Goal: Obtain resource: Obtain resource

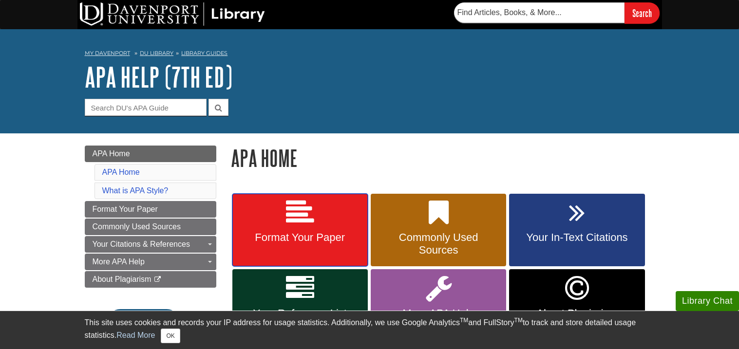
click at [345, 222] on link "Format Your Paper" at bounding box center [299, 230] width 135 height 73
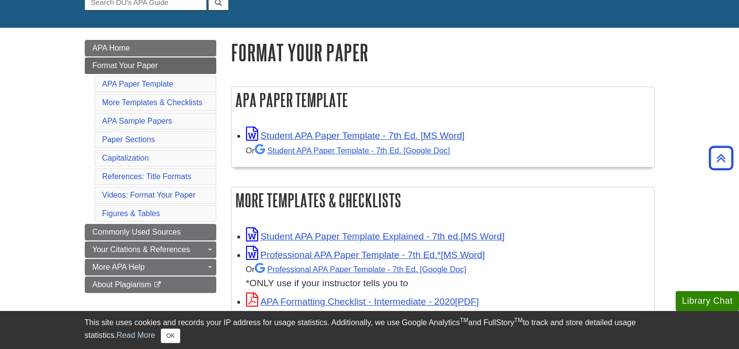
scroll to position [104, 0]
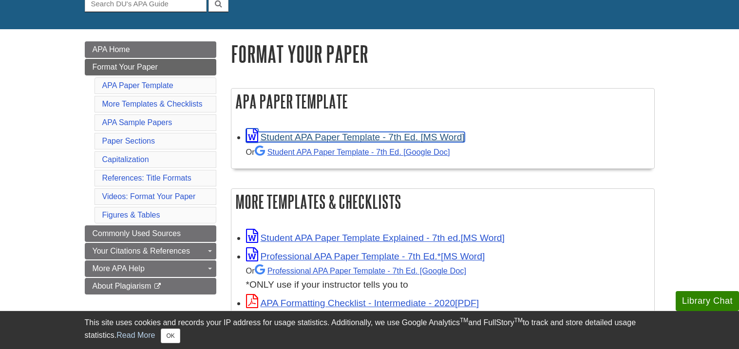
click at [357, 134] on link "Student APA Paper Template - 7th Ed. [MS Word]" at bounding box center [355, 137] width 219 height 10
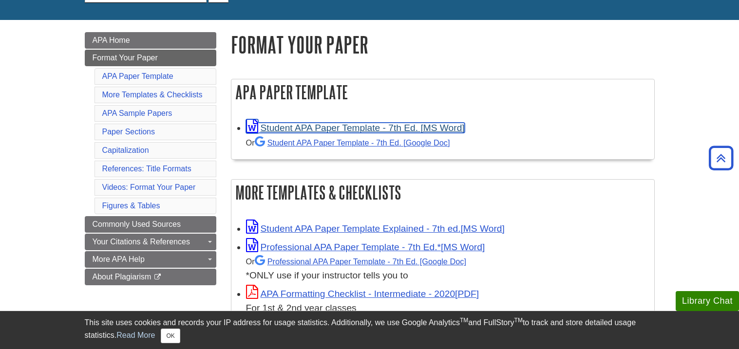
scroll to position [0, 0]
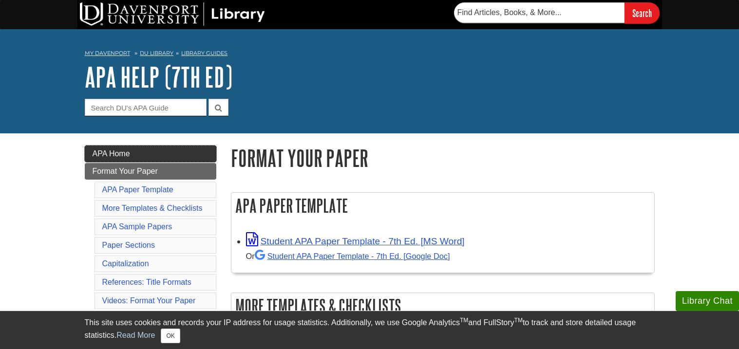
click at [195, 154] on link "APA Home" at bounding box center [151, 154] width 132 height 17
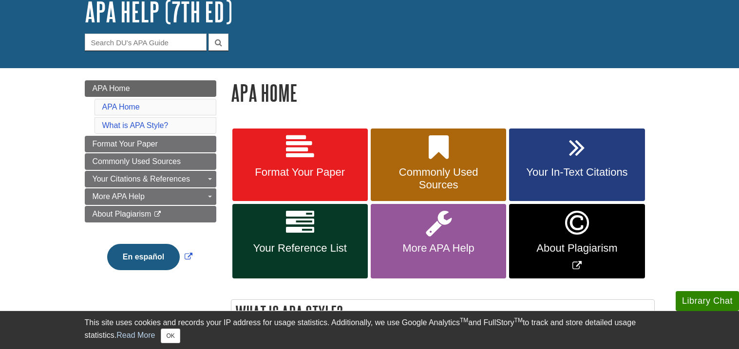
scroll to position [79, 0]
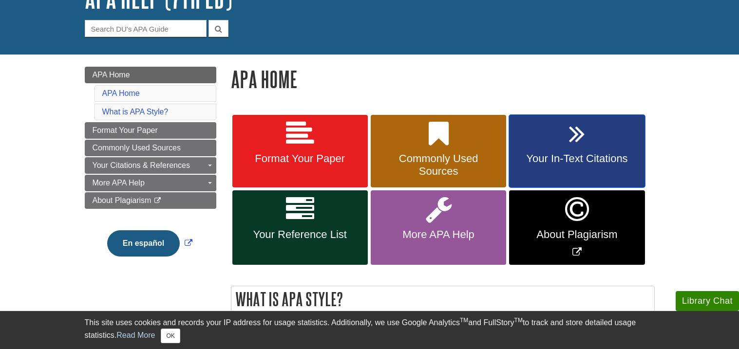
click at [570, 148] on icon at bounding box center [577, 134] width 16 height 28
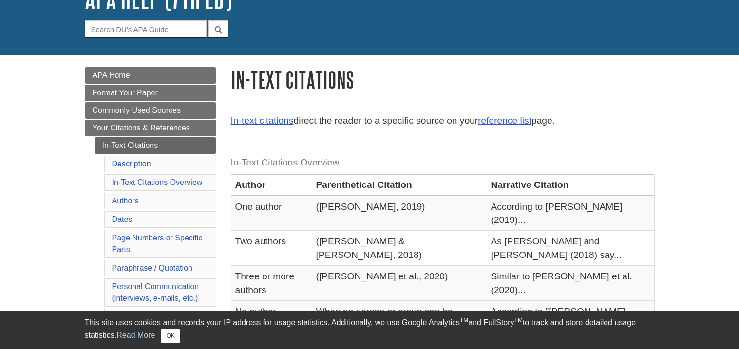
scroll to position [82, 0]
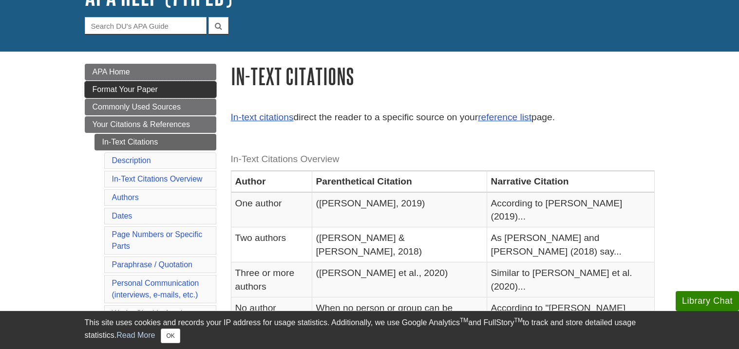
click at [194, 86] on link "Format Your Paper" at bounding box center [151, 89] width 132 height 17
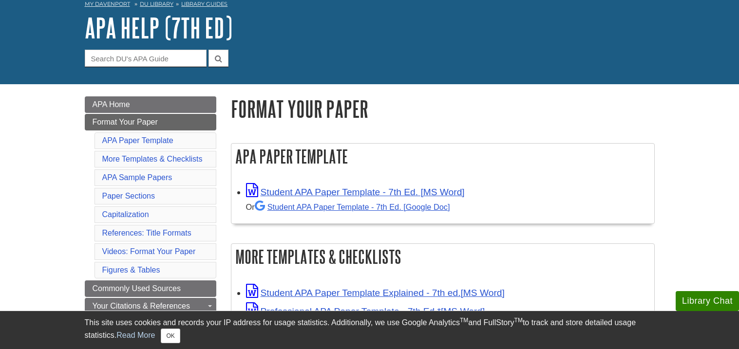
scroll to position [52, 0]
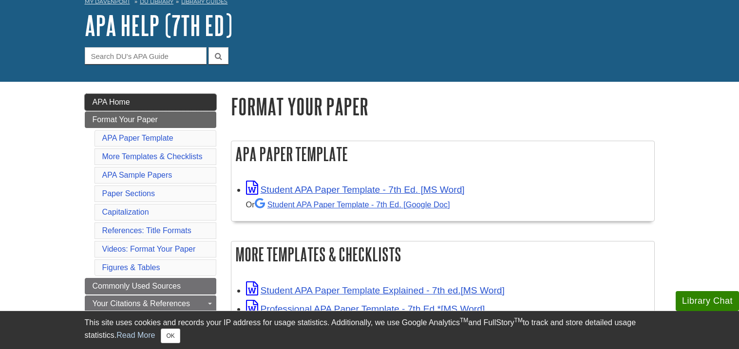
click at [170, 97] on link "APA Home" at bounding box center [151, 102] width 132 height 17
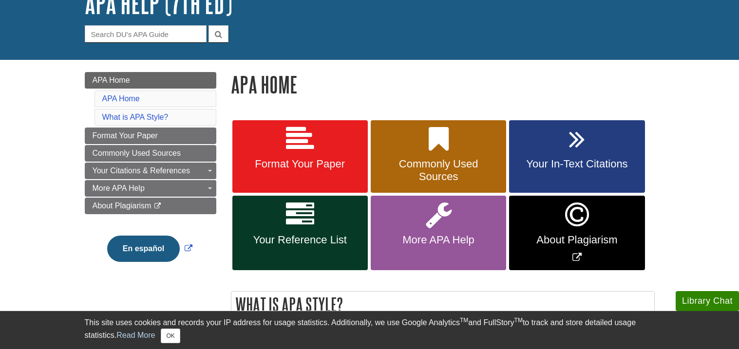
scroll to position [75, 0]
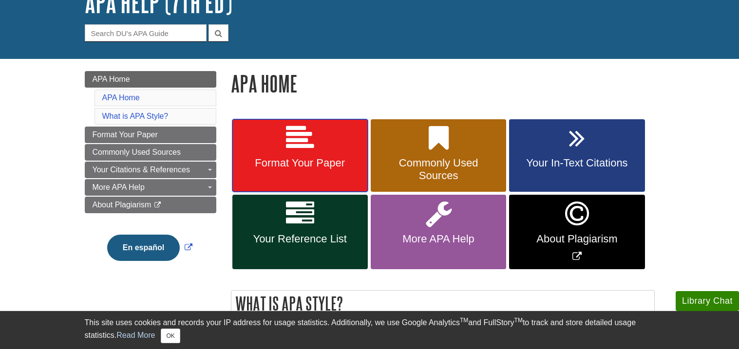
click at [334, 161] on span "Format Your Paper" at bounding box center [300, 163] width 121 height 13
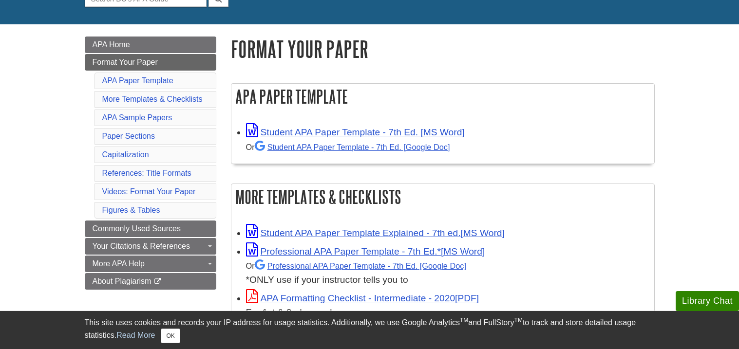
scroll to position [112, 0]
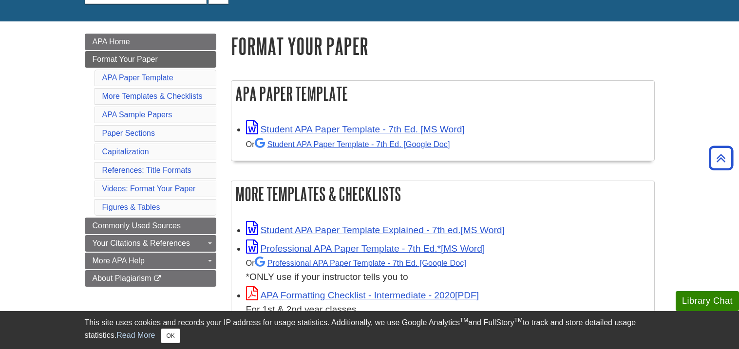
click at [560, 123] on div "Student APA Paper Template - 7th Ed. [MS Word] Or Student APA Paper Template - …" at bounding box center [447, 136] width 403 height 31
click at [193, 114] on li "APA Sample Papers" at bounding box center [156, 115] width 122 height 17
click at [152, 113] on link "APA Sample Papers" at bounding box center [137, 115] width 70 height 8
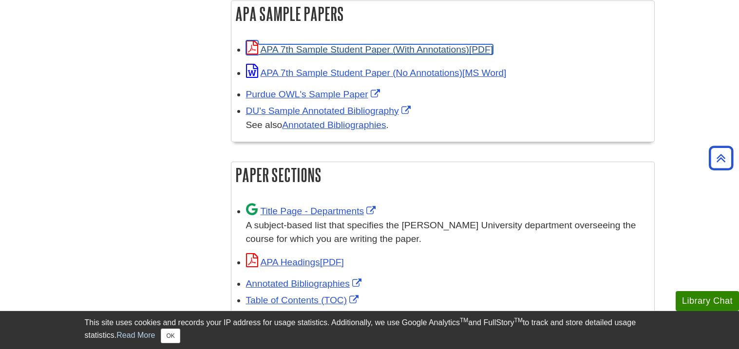
click at [448, 53] on link "APA 7th Sample Student Paper (With Annotations)" at bounding box center [369, 49] width 247 height 10
click at [451, 50] on link "APA 7th Sample Student Paper (With Annotations)" at bounding box center [369, 49] width 247 height 10
